Goal: Task Accomplishment & Management: Manage account settings

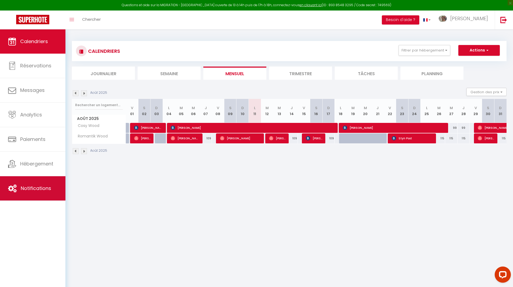
click at [39, 188] on span "Notifications" at bounding box center [36, 188] width 30 height 7
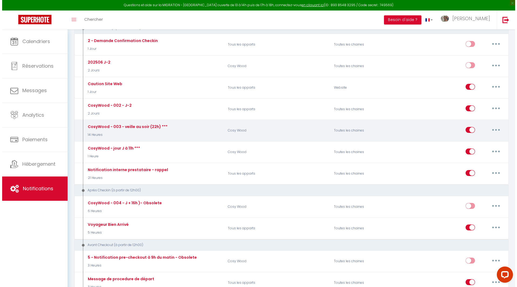
scroll to position [160, 0]
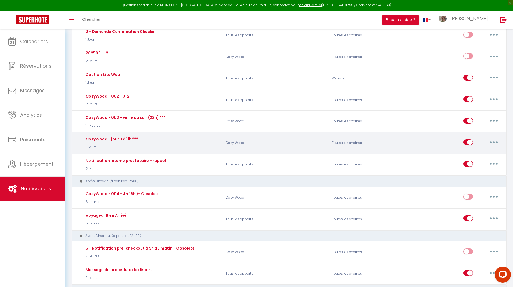
click at [492, 141] on button "button" at bounding box center [494, 142] width 15 height 9
click at [498, 141] on button "button" at bounding box center [494, 142] width 15 height 9
click at [480, 154] on link "Editer" at bounding box center [480, 154] width 40 height 9
type input "CosyWood - jour J à 11h ***"
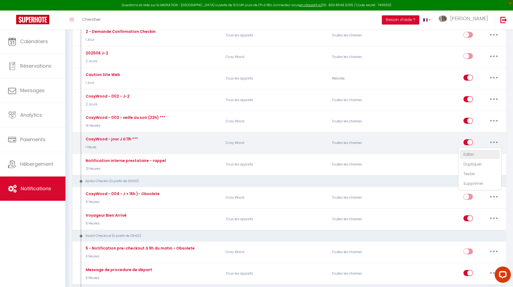
select select "1 Heure"
select select "if_booking_is_paid"
checkbox input "true"
checkbox input "false"
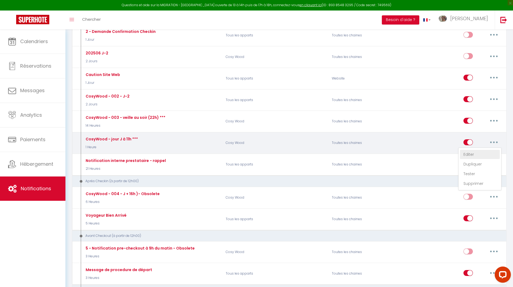
radio input "true"
type input "[RENTAL:NAME] - Tadaaam - Ca y est - plus que quelques heures"
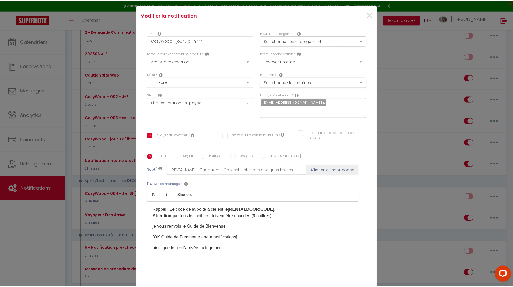
scroll to position [0, 0]
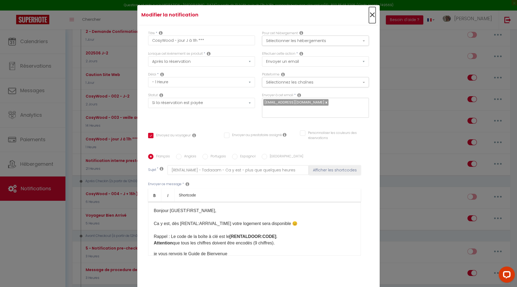
click at [370, 15] on span "×" at bounding box center [372, 15] width 7 height 16
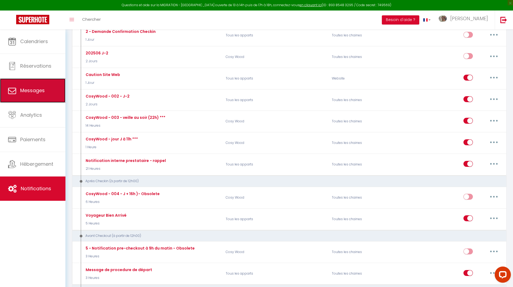
click at [38, 85] on link "Messages" at bounding box center [32, 90] width 65 height 24
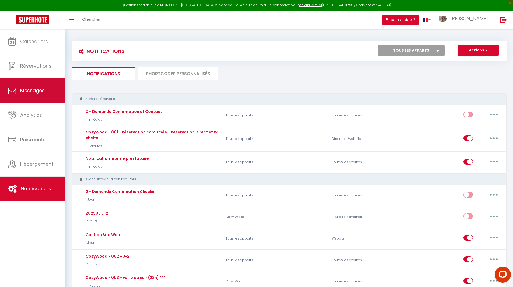
select select "message"
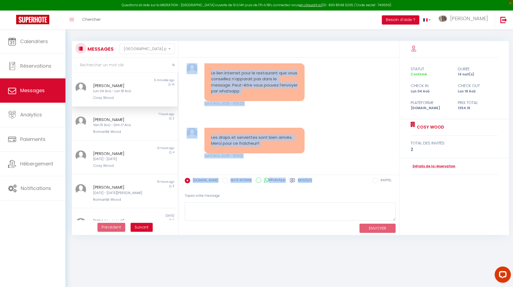
scroll to position [8757, 0]
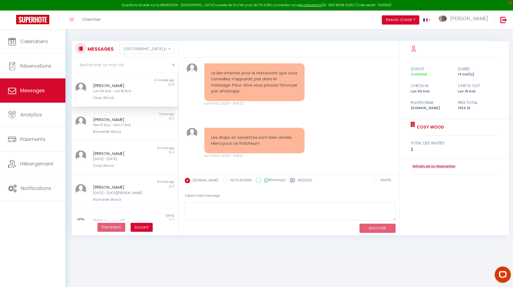
drag, startPoint x: 282, startPoint y: 78, endPoint x: 322, endPoint y: 97, distance: 44.1
click at [322, 97] on div "Bonjour Danny 😊 Merci pour votre confiance et votre réservation pour un séjour …" at bounding box center [290, 116] width 218 height 117
drag, startPoint x: 317, startPoint y: 119, endPoint x: 293, endPoint y: 67, distance: 57.4
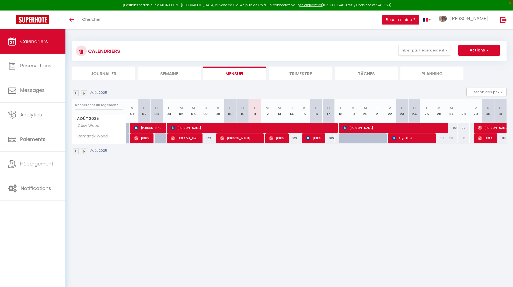
click at [84, 149] on img at bounding box center [84, 151] width 6 height 6
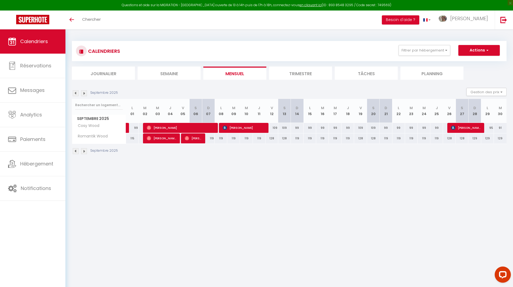
click at [73, 150] on img at bounding box center [76, 151] width 6 height 6
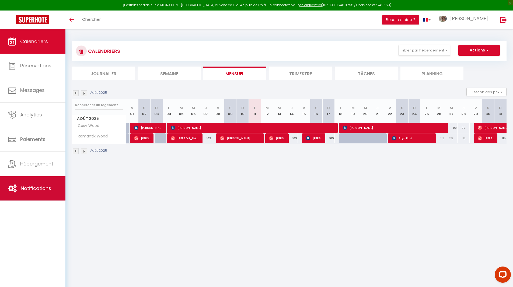
click at [23, 191] on span "Notifications" at bounding box center [36, 188] width 30 height 7
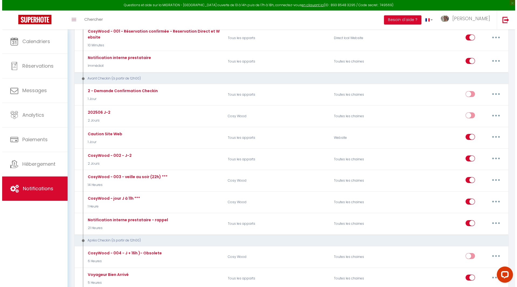
scroll to position [101, 0]
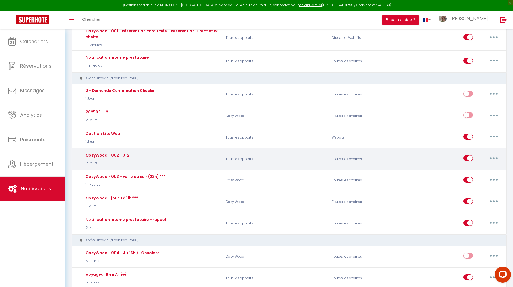
drag, startPoint x: 85, startPoint y: 163, endPoint x: 102, endPoint y: 165, distance: 17.9
click at [102, 165] on p "2 Jours" at bounding box center [106, 163] width 45 height 5
drag, startPoint x: 234, startPoint y: 157, endPoint x: 324, endPoint y: 159, distance: 90.1
click at [252, 160] on p "Tous les apparts" at bounding box center [275, 159] width 106 height 16
drag, startPoint x: 342, startPoint y: 159, endPoint x: 355, endPoint y: 161, distance: 13.1
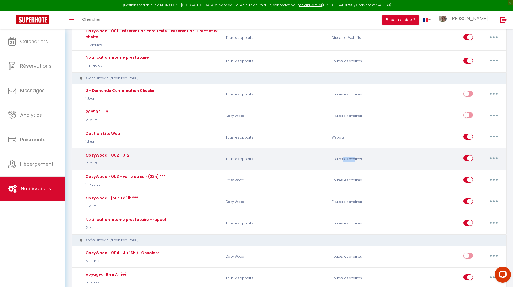
click at [355, 161] on div "Toutes les chaines" at bounding box center [364, 159] width 71 height 16
click at [493, 159] on button "button" at bounding box center [494, 158] width 15 height 9
click at [476, 171] on link "Editer" at bounding box center [480, 170] width 40 height 9
type input "CosyWood - 002 - J-2"
select select "2 Jours"
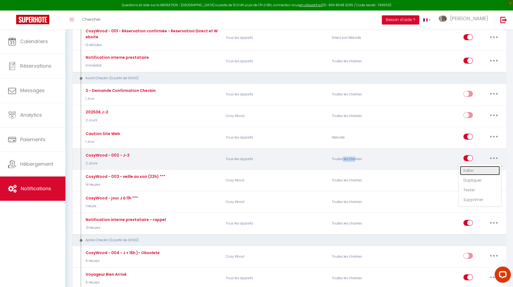
select select "if_booking_is_paid"
checkbox input "true"
checkbox input "false"
radio input "true"
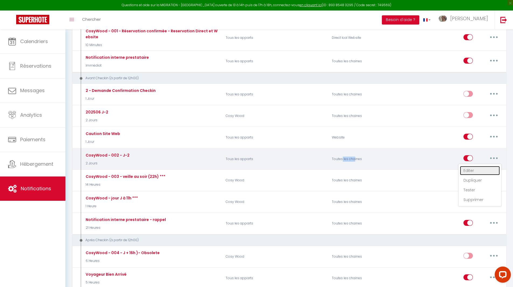
type input "[RENTAL:NAME] - Votre séjour arrive à grands pas"
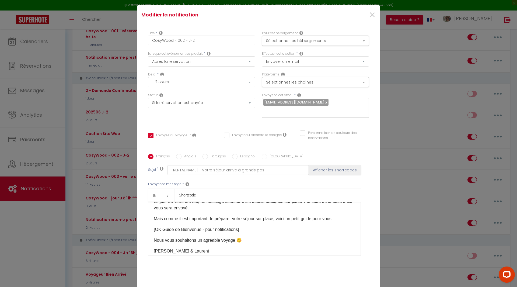
scroll to position [193, 0]
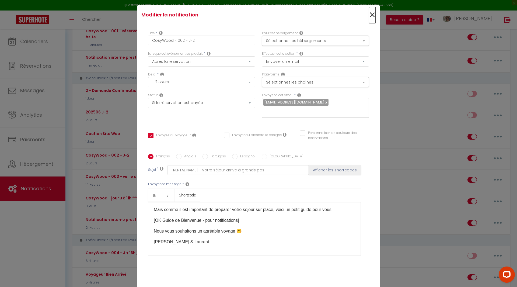
click at [372, 14] on span "×" at bounding box center [372, 15] width 7 height 16
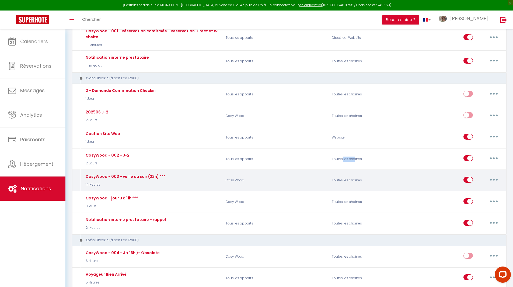
drag, startPoint x: 87, startPoint y: 183, endPoint x: 103, endPoint y: 187, distance: 16.5
click at [103, 187] on p "14 Heures" at bounding box center [124, 184] width 81 height 5
click at [492, 182] on button "button" at bounding box center [494, 179] width 15 height 9
click at [472, 192] on link "Editer" at bounding box center [480, 191] width 40 height 9
type input "CosyWood - 003 - veille au soir (22h) ***"
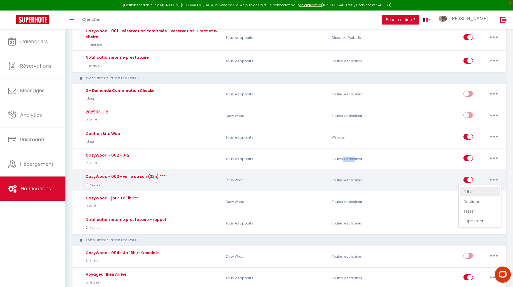
select select "14 Heures"
checkbox input "true"
checkbox input "false"
type input "[RENTAL:NAME] - Tadaaam - Ca y est - plus que 1 dodo"
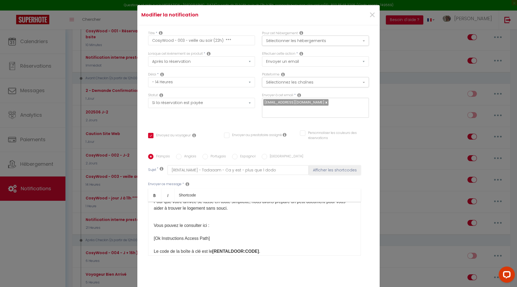
scroll to position [76, 0]
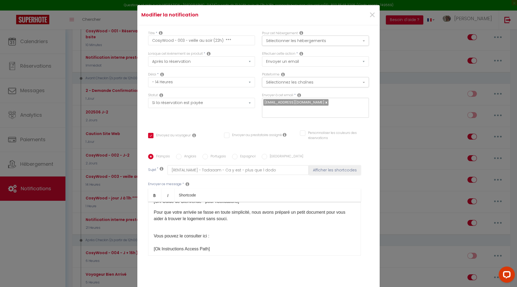
click at [209, 234] on p "Vous pouvez le consulter ici : [Ok Instructions Access Path]​ Le code de la boî…" at bounding box center [255, 255] width 202 height 58
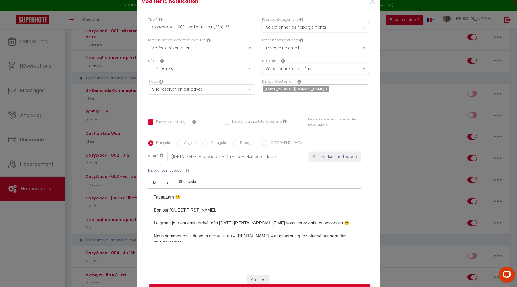
scroll to position [0, 0]
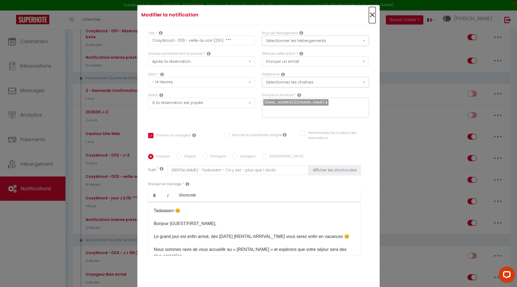
click at [369, 13] on span "×" at bounding box center [372, 15] width 7 height 16
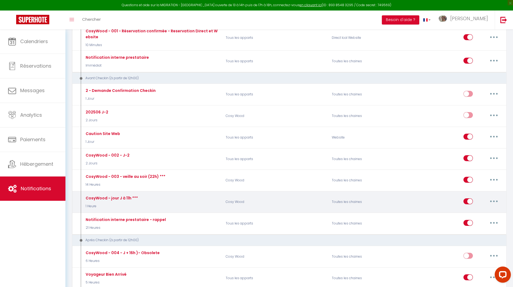
click at [493, 200] on button "button" at bounding box center [494, 201] width 15 height 9
click at [470, 216] on link "Editer" at bounding box center [480, 213] width 40 height 9
type input "CosyWood - jour J à 11h ***"
select select "1 Heure"
checkbox input "true"
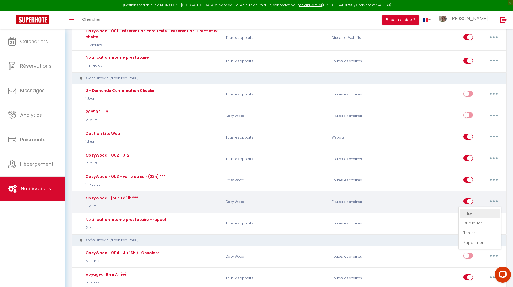
checkbox input "false"
type input "[RENTAL:NAME] - Tadaaam - Ca y est - plus que quelques heures"
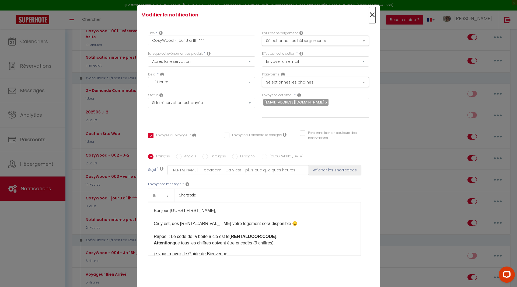
click at [371, 12] on span "×" at bounding box center [372, 15] width 7 height 16
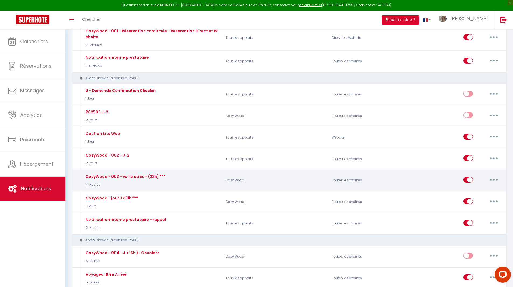
click at [497, 180] on button "button" at bounding box center [494, 179] width 15 height 9
click at [483, 190] on link "Editer" at bounding box center [480, 191] width 40 height 9
type input "CosyWood - 003 - veille au soir (22h) ***"
select select "14 Heures"
checkbox input "true"
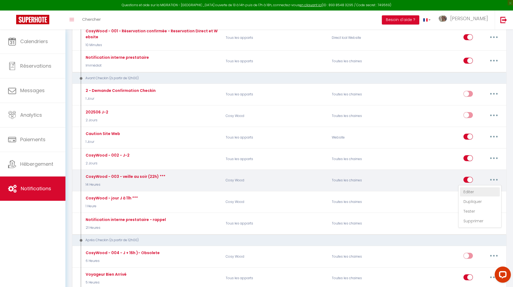
checkbox input "false"
type input "[RENTAL:NAME] - Tadaaam - Ca y est - plus que 1 dodo"
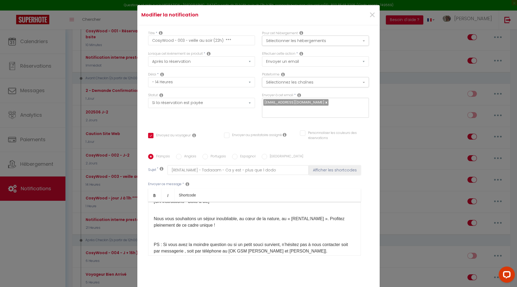
scroll to position [162, 0]
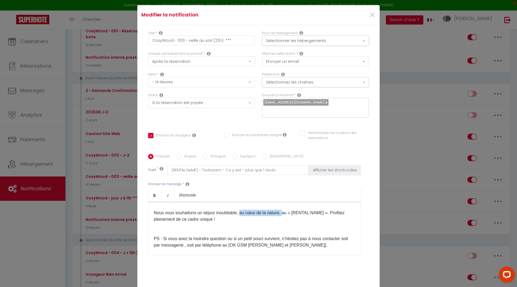
drag, startPoint x: 238, startPoint y: 213, endPoint x: 282, endPoint y: 211, distance: 43.4
click at [282, 211] on span "Nous vous souhaitons un séjour inoubliable, au cœur de la nature, au « [RENTAL:…" at bounding box center [249, 215] width 191 height 11
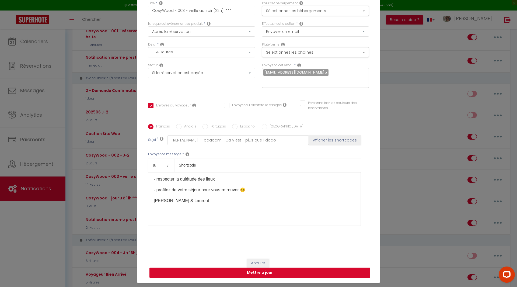
scroll to position [31, 0]
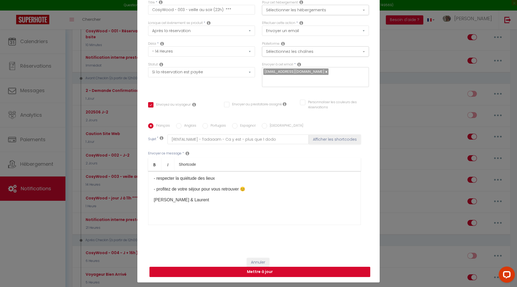
click at [256, 272] on button "Mettre à jour" at bounding box center [260, 272] width 221 height 10
checkbox input "true"
checkbox input "false"
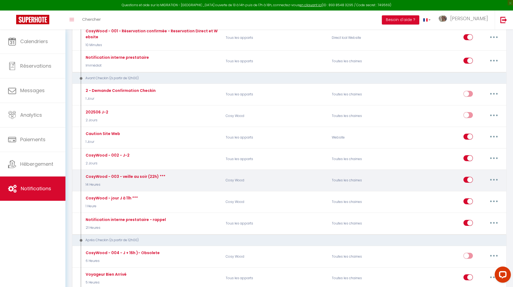
click at [494, 180] on icon "button" at bounding box center [494, 180] width 2 height 2
click at [476, 192] on link "Editer" at bounding box center [480, 191] width 40 height 9
type input "CosyWood - 003 - veille au soir (22h) ***"
select select "14 Heures"
select select "if_booking_is_paid"
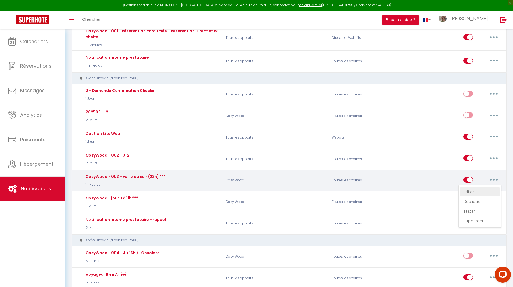
checkbox input "true"
checkbox input "false"
radio input "true"
type input "[RENTAL:NAME] - Tadaaam - Ca y est - plus que 1 dodo"
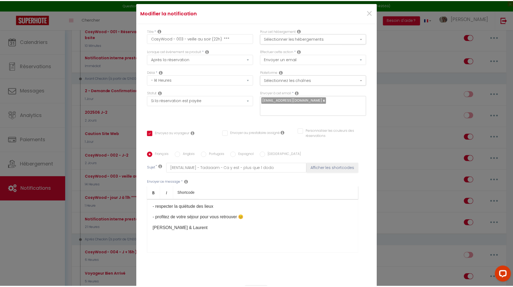
scroll to position [0, 0]
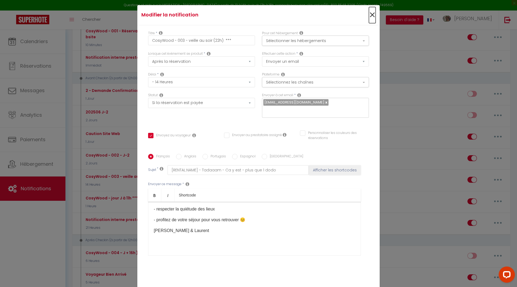
click at [371, 15] on span "×" at bounding box center [372, 15] width 7 height 16
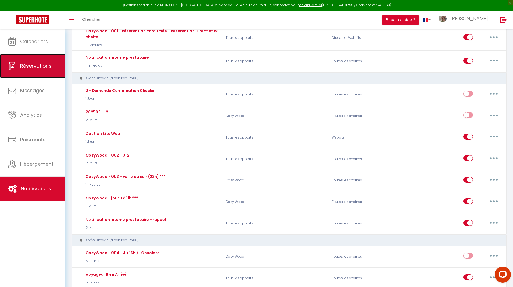
click at [33, 71] on link "Réservations" at bounding box center [32, 66] width 65 height 24
select select "not_cancelled"
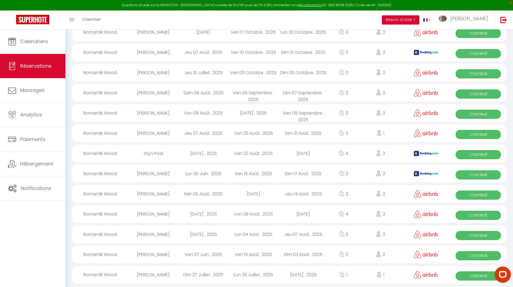
scroll to position [45, 0]
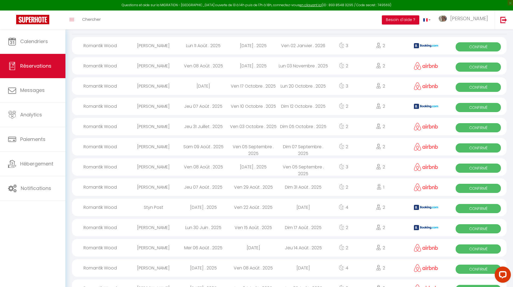
click at [158, 45] on div "[PERSON_NAME]" at bounding box center [154, 46] width 50 height 18
select select "OK"
select select "0"
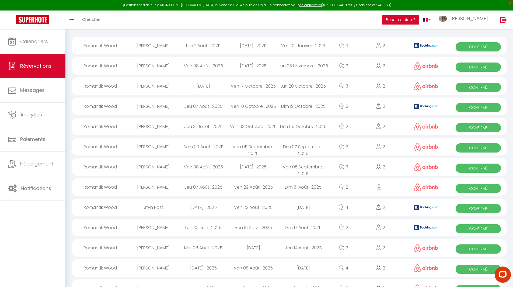
select select "1"
select select
select select "39673"
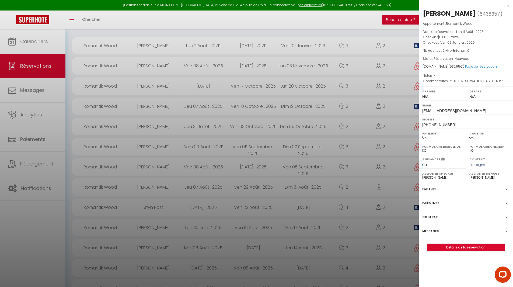
click at [491, 13] on span "6438357" at bounding box center [490, 14] width 21 height 7
copy span "6438357"
click at [254, 23] on div at bounding box center [256, 143] width 513 height 287
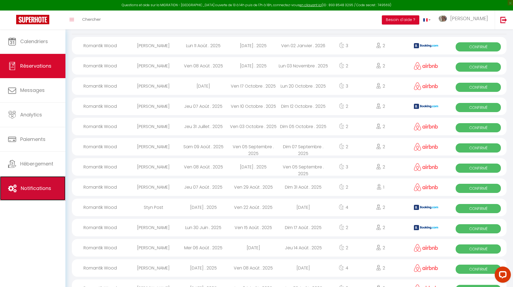
click at [41, 187] on span "Notifications" at bounding box center [36, 188] width 30 height 7
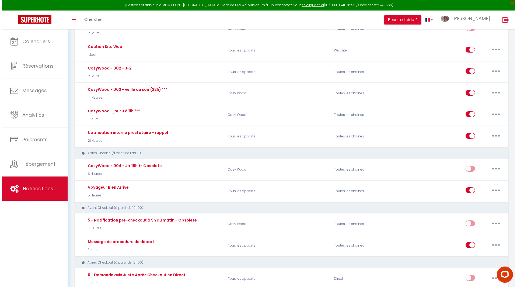
scroll to position [189, 0]
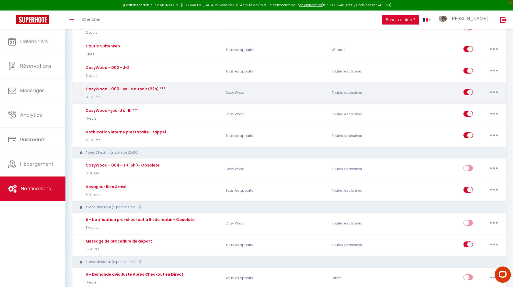
click at [497, 91] on button "button" at bounding box center [494, 92] width 15 height 9
click at [486, 103] on link "Editer" at bounding box center [480, 104] width 40 height 9
type input "CosyWood - 003 - veille au soir (22h) ***"
select select "14 Heures"
select select "if_booking_is_paid"
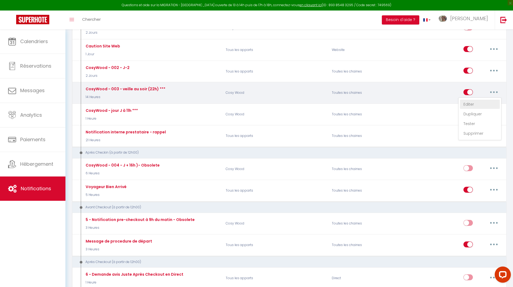
checkbox input "true"
checkbox input "false"
radio input "true"
type input "[RENTAL:NAME] - Tadaaam - Ca y est - plus que 1 dodo"
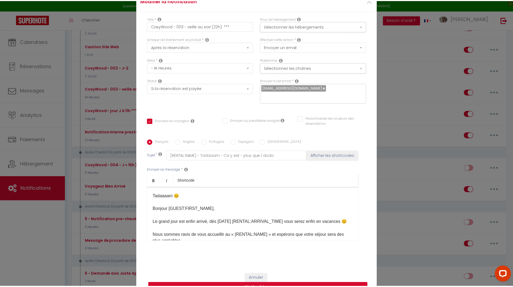
scroll to position [0, 0]
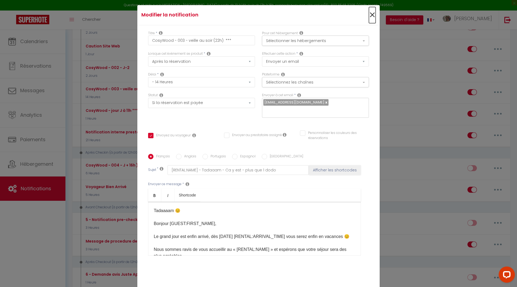
click at [371, 17] on span "×" at bounding box center [372, 15] width 7 height 16
checkbox input "true"
checkbox input "false"
radio input "true"
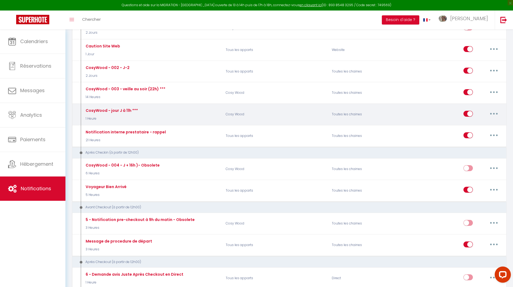
click at [494, 112] on button "button" at bounding box center [494, 113] width 15 height 9
click at [486, 126] on link "Editer" at bounding box center [480, 125] width 40 height 9
type input "CosyWood - jour J à 11h ***"
select select "1 Heure"
checkbox input "true"
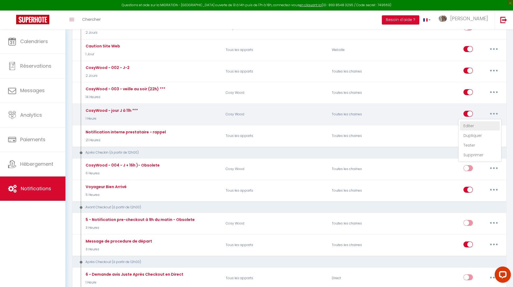
checkbox input "false"
type input "[RENTAL:NAME] - Tadaaam - Ca y est - plus que quelques heures"
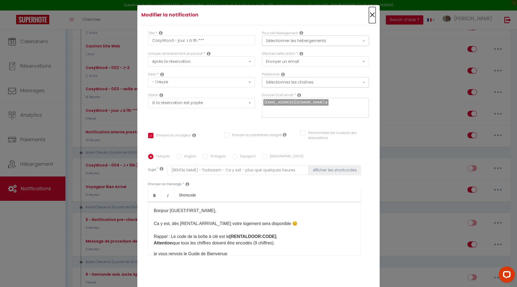
click at [370, 19] on span "×" at bounding box center [372, 15] width 7 height 16
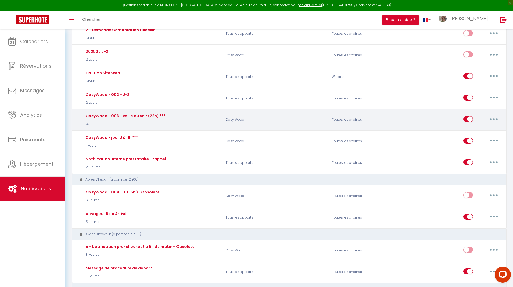
scroll to position [135, 0]
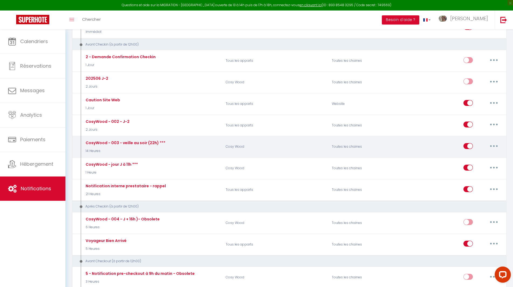
click at [495, 143] on button "button" at bounding box center [494, 146] width 15 height 9
click at [468, 158] on link "Editer" at bounding box center [480, 158] width 40 height 9
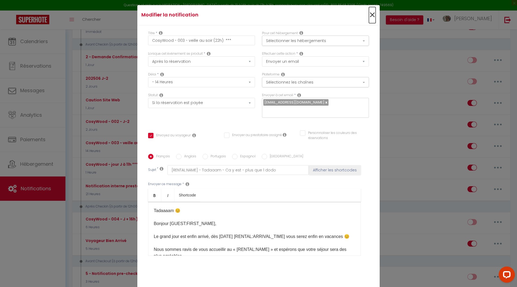
click at [370, 13] on span "×" at bounding box center [372, 15] width 7 height 16
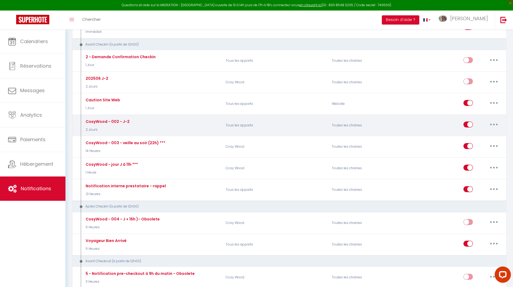
click at [495, 124] on button "button" at bounding box center [494, 124] width 15 height 9
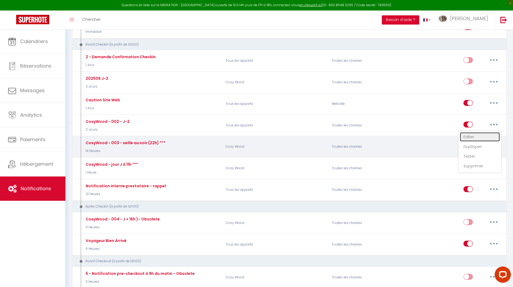
drag, startPoint x: 471, startPoint y: 136, endPoint x: 446, endPoint y: 138, distance: 25.4
click at [471, 137] on link "Editer" at bounding box center [480, 136] width 40 height 9
type input "CosyWood - 002 - J-2"
select select "2 Jours"
checkbox input "true"
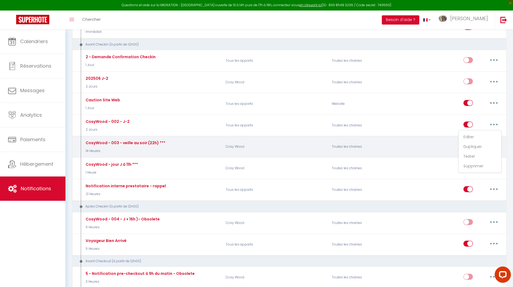
checkbox input "false"
type input "[RENTAL:NAME] - Votre séjour arrive à grands pas"
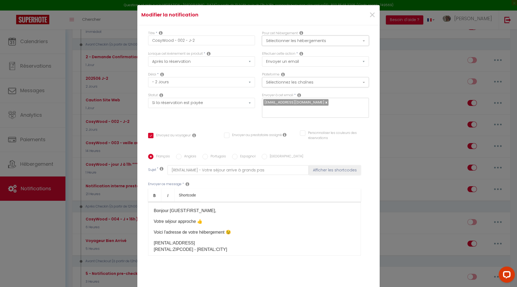
click at [331, 39] on button "Sélectionner les hébergements" at bounding box center [315, 41] width 107 height 10
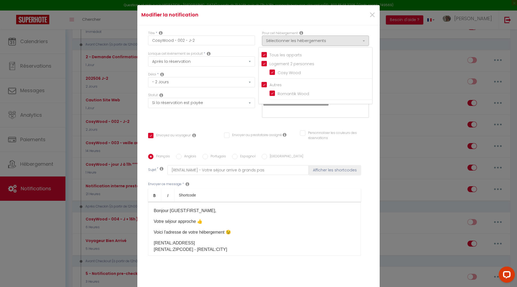
click at [324, 17] on div "×" at bounding box center [339, 15] width 81 height 12
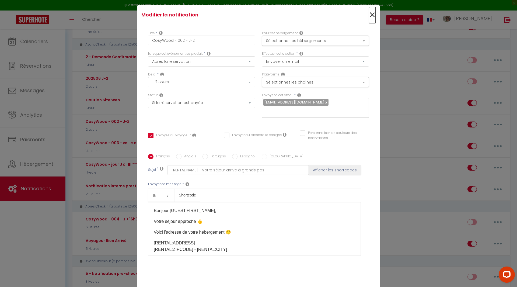
click at [369, 14] on span "×" at bounding box center [372, 15] width 7 height 16
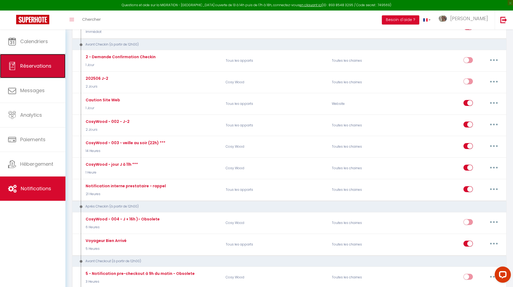
click at [35, 67] on span "Réservations" at bounding box center [35, 66] width 31 height 7
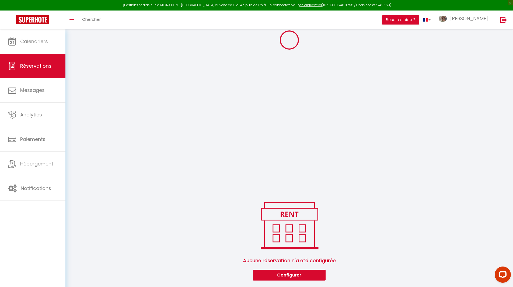
scroll to position [207, 0]
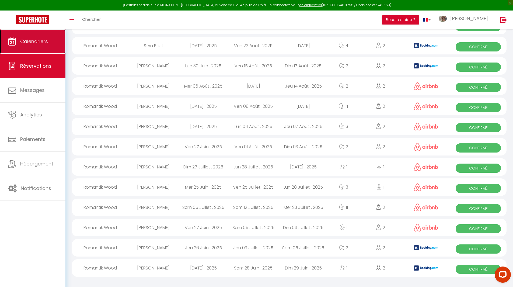
click at [27, 43] on span "Calendriers" at bounding box center [34, 41] width 28 height 7
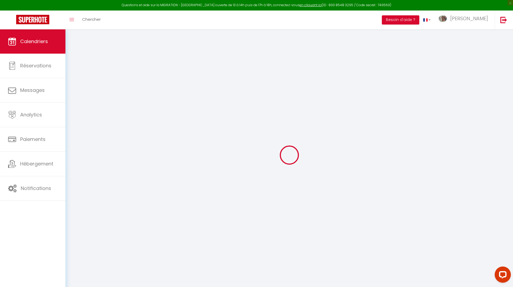
select select
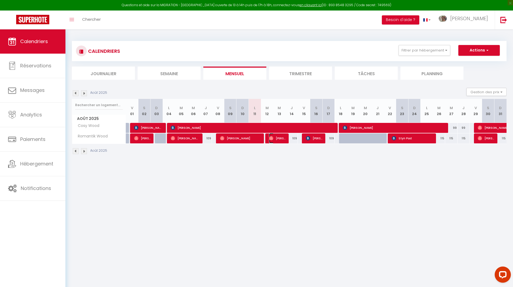
click at [277, 136] on span "[PERSON_NAME]" at bounding box center [277, 138] width 16 height 10
select select "OK"
select select "0"
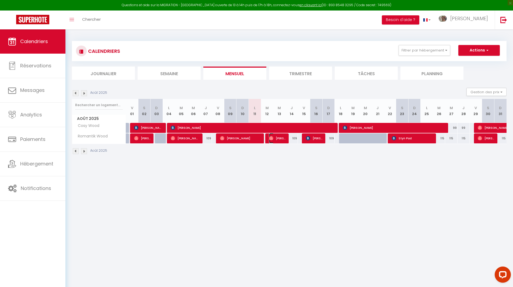
select select "1"
select select
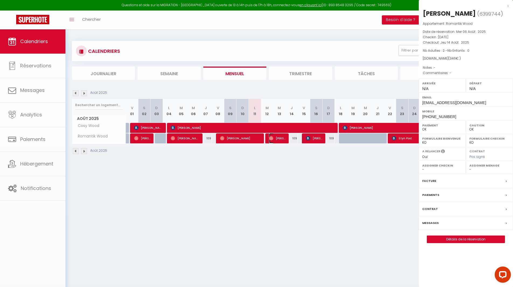
select select "39673"
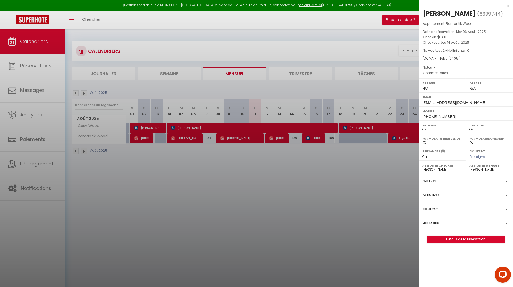
click at [436, 224] on label "Messages" at bounding box center [431, 223] width 16 height 6
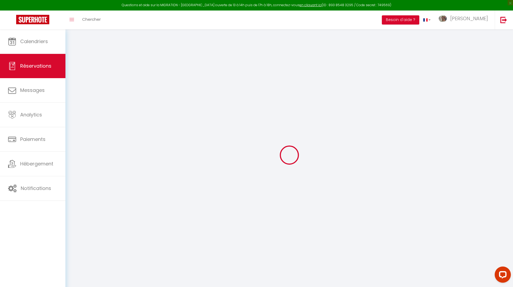
select select
checkbox input "false"
select select
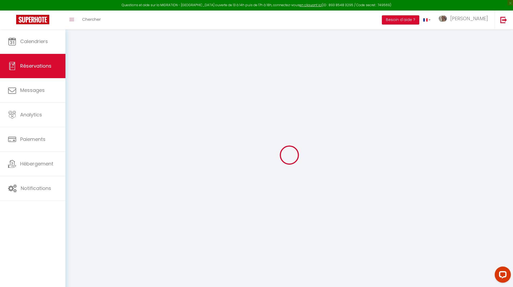
select select
checkbox input "false"
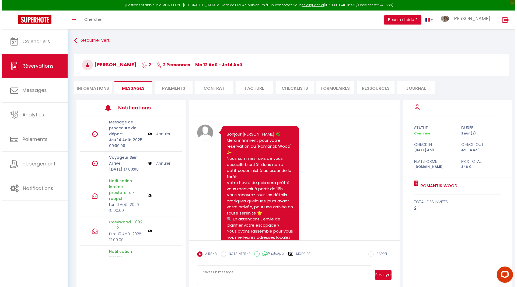
scroll to position [680, 0]
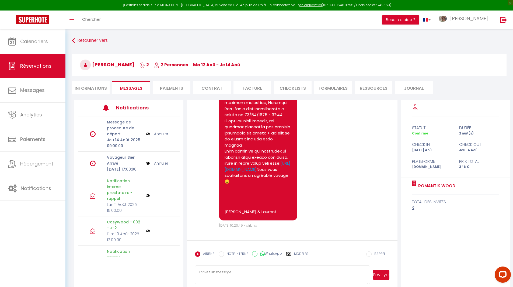
click at [146, 233] on img at bounding box center [148, 231] width 4 height 4
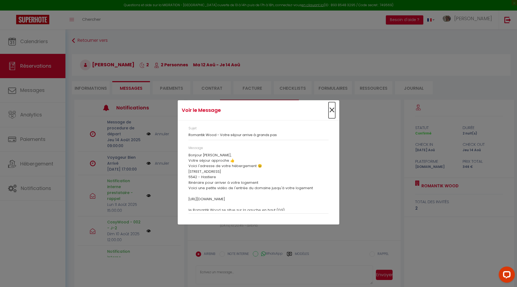
click at [332, 109] on span "×" at bounding box center [332, 110] width 7 height 16
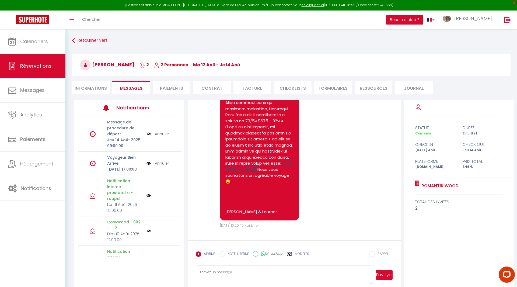
scroll to position [680, 0]
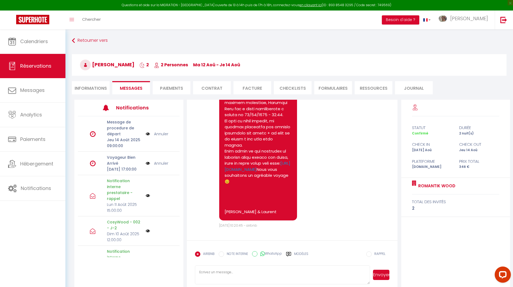
click at [146, 166] on img at bounding box center [148, 163] width 4 height 6
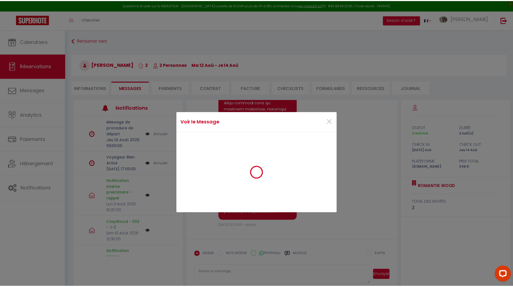
scroll to position [674, 0]
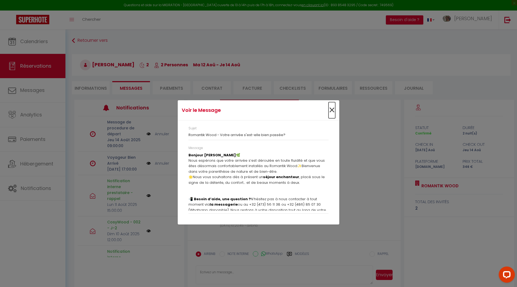
click at [331, 110] on span "×" at bounding box center [332, 110] width 7 height 16
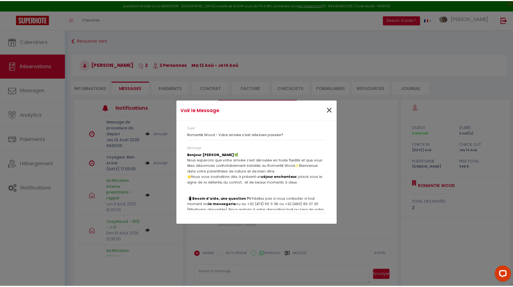
scroll to position [680, 0]
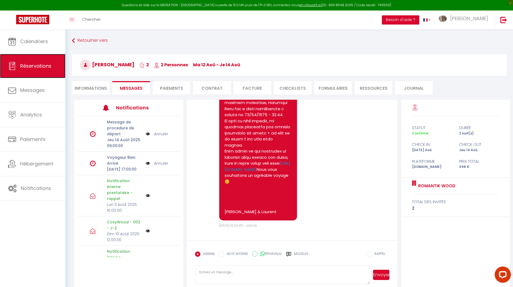
click at [33, 64] on span "Réservations" at bounding box center [35, 66] width 31 height 7
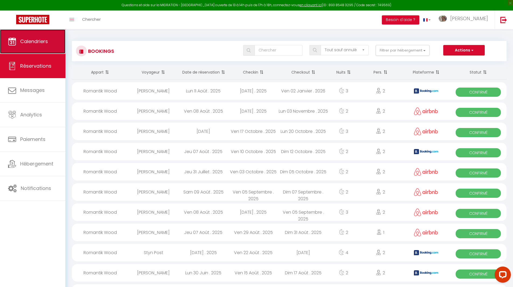
click at [23, 49] on link "Calendriers" at bounding box center [32, 41] width 65 height 24
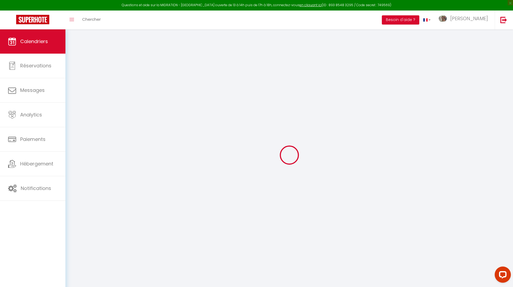
select select
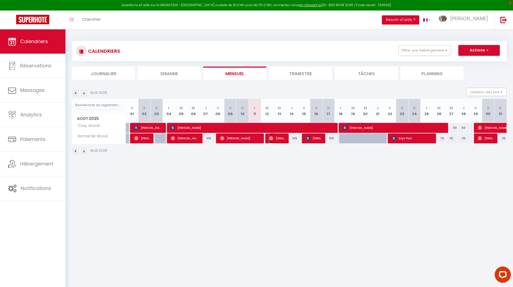
click at [278, 138] on span "[PERSON_NAME]" at bounding box center [277, 138] width 16 height 10
select select "OK"
select select "0"
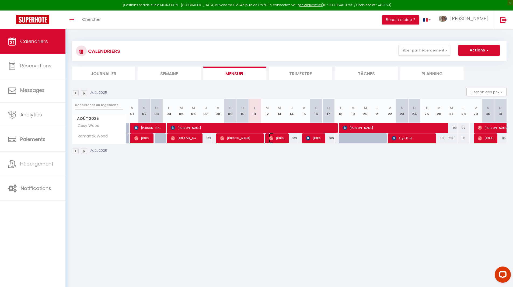
select select "1"
select select
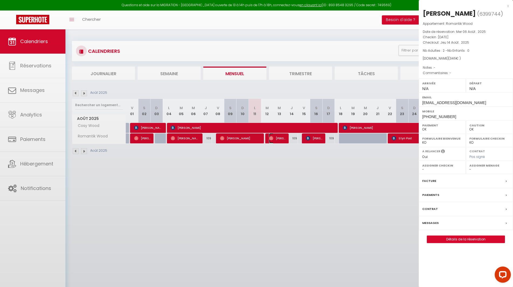
select select "39673"
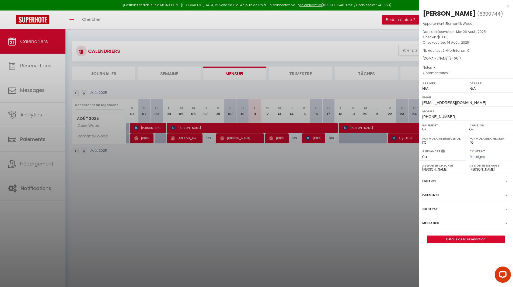
click at [268, 197] on div at bounding box center [256, 143] width 513 height 287
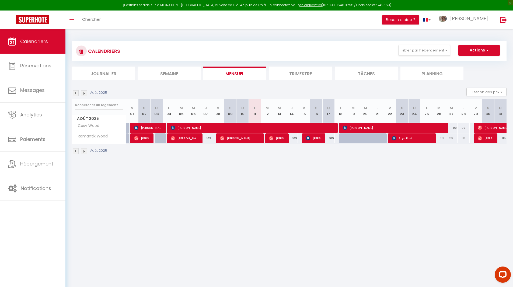
click at [84, 93] on img at bounding box center [84, 93] width 6 height 6
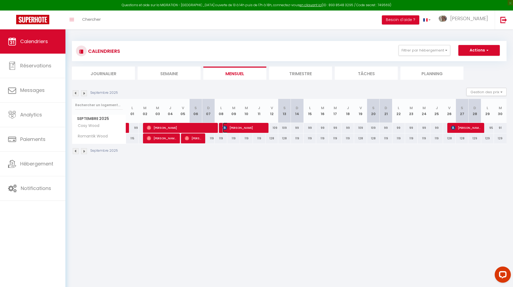
click at [249, 127] on span "[PERSON_NAME]" at bounding box center [244, 128] width 42 height 10
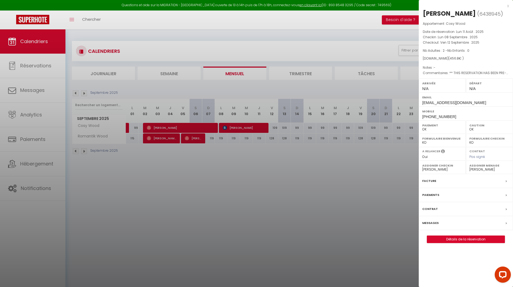
click at [261, 190] on div at bounding box center [256, 143] width 513 height 287
